Goal: Download file/media

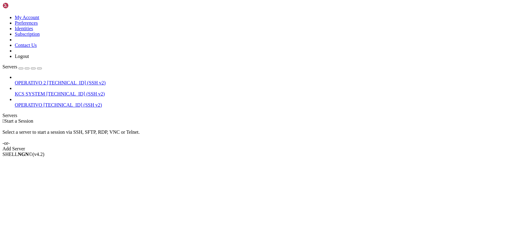
click at [46, 91] on span "[TECHNICAL_ID] (SSH v2)" at bounding box center [75, 93] width 58 height 5
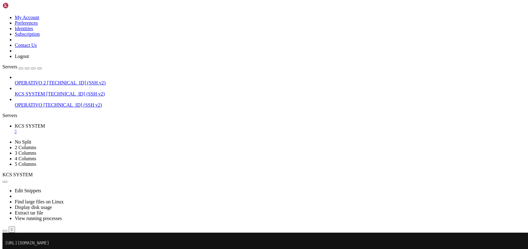
scroll to position [78, 0]
click at [117, 129] on div "" at bounding box center [270, 132] width 510 height 6
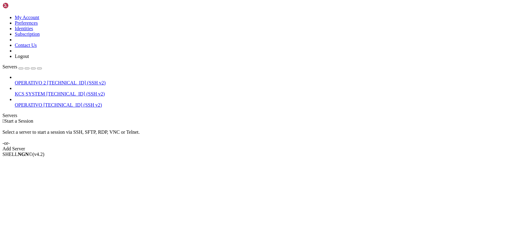
click at [45, 91] on span "KCS SYSTEM" at bounding box center [30, 93] width 30 height 5
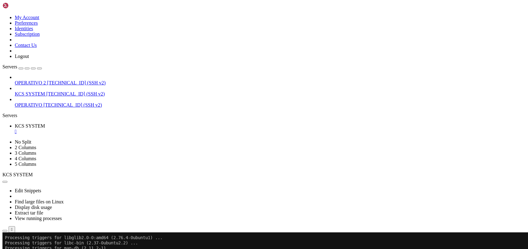
scroll to position [2400, 0]
click at [36, 108] on div "OPERATIVO 2 [TECHNICAL_ID] (SSH v2) KCS SYSTEM [TECHNICAL_ID] (SSH v2) OPERATIV…" at bounding box center [263, 90] width 523 height 33
click at [117, 129] on div "" at bounding box center [270, 132] width 510 height 6
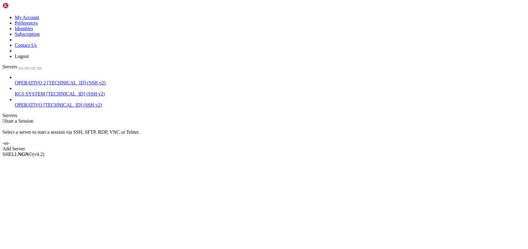
click at [29, 91] on span "KCS SYSTEM" at bounding box center [30, 93] width 30 height 5
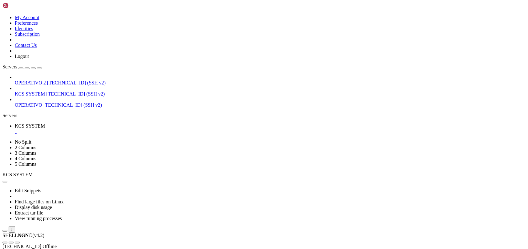
scroll to position [0, 0]
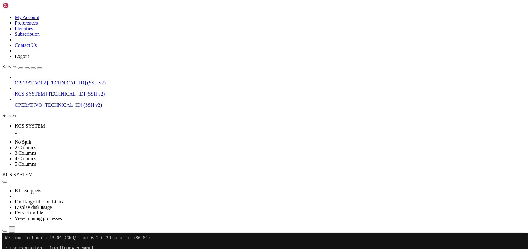
click at [5, 230] on icon "button" at bounding box center [5, 230] width 0 height 0
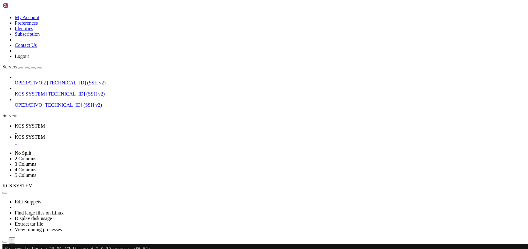
type input "/home/ubuntu"
click at [40, 91] on span "KCS SYSTEM" at bounding box center [30, 93] width 30 height 5
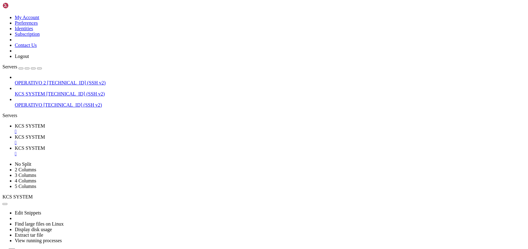
click at [166, 140] on div "" at bounding box center [270, 143] width 510 height 6
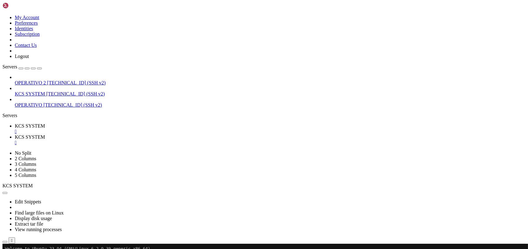
click at [166, 140] on div "" at bounding box center [270, 143] width 510 height 6
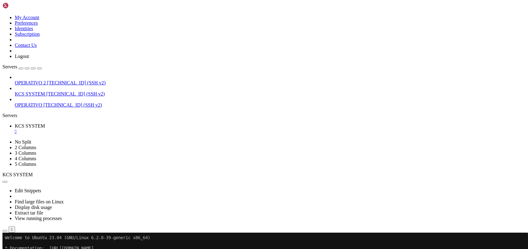
click at [7, 229] on button "button" at bounding box center [4, 230] width 5 height 2
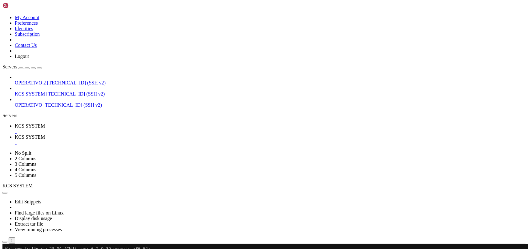
type input "/home/ubuntu/31-app-odoo2"
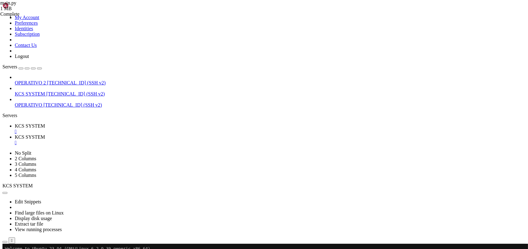
click at [45, 123] on span "KCS SYSTEM" at bounding box center [30, 125] width 30 height 5
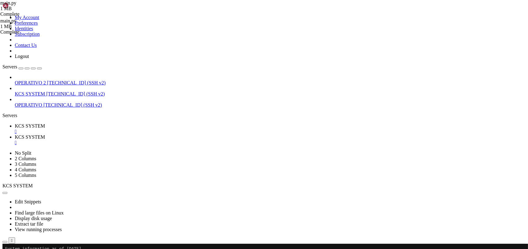
scroll to position [0, 0]
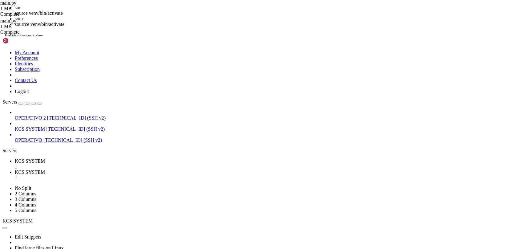
drag, startPoint x: 219, startPoint y: 201, endPoint x: 142, endPoint y: 172, distance: 82.2
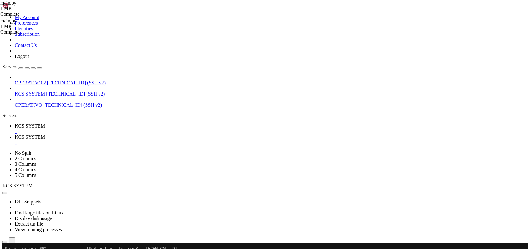
scroll to position [52, 0]
drag, startPoint x: 159, startPoint y: 6, endPoint x: 163, endPoint y: 6, distance: 4.0
click at [45, 134] on span "KCS SYSTEM" at bounding box center [30, 136] width 30 height 5
click at [163, 140] on div "" at bounding box center [270, 143] width 510 height 6
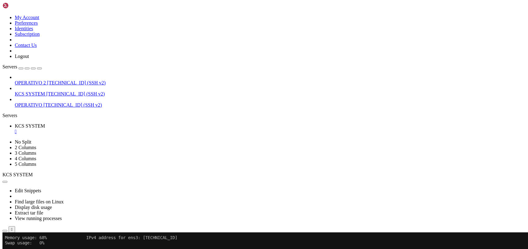
click at [118, 129] on div "" at bounding box center [270, 132] width 510 height 6
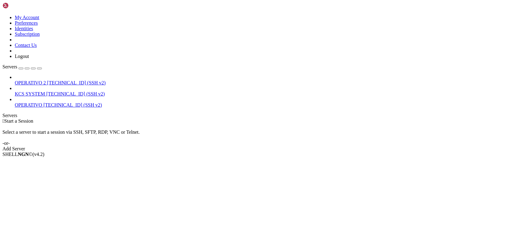
click at [45, 91] on span "KCS SYSTEM" at bounding box center [30, 93] width 30 height 5
